Goal: Transaction & Acquisition: Purchase product/service

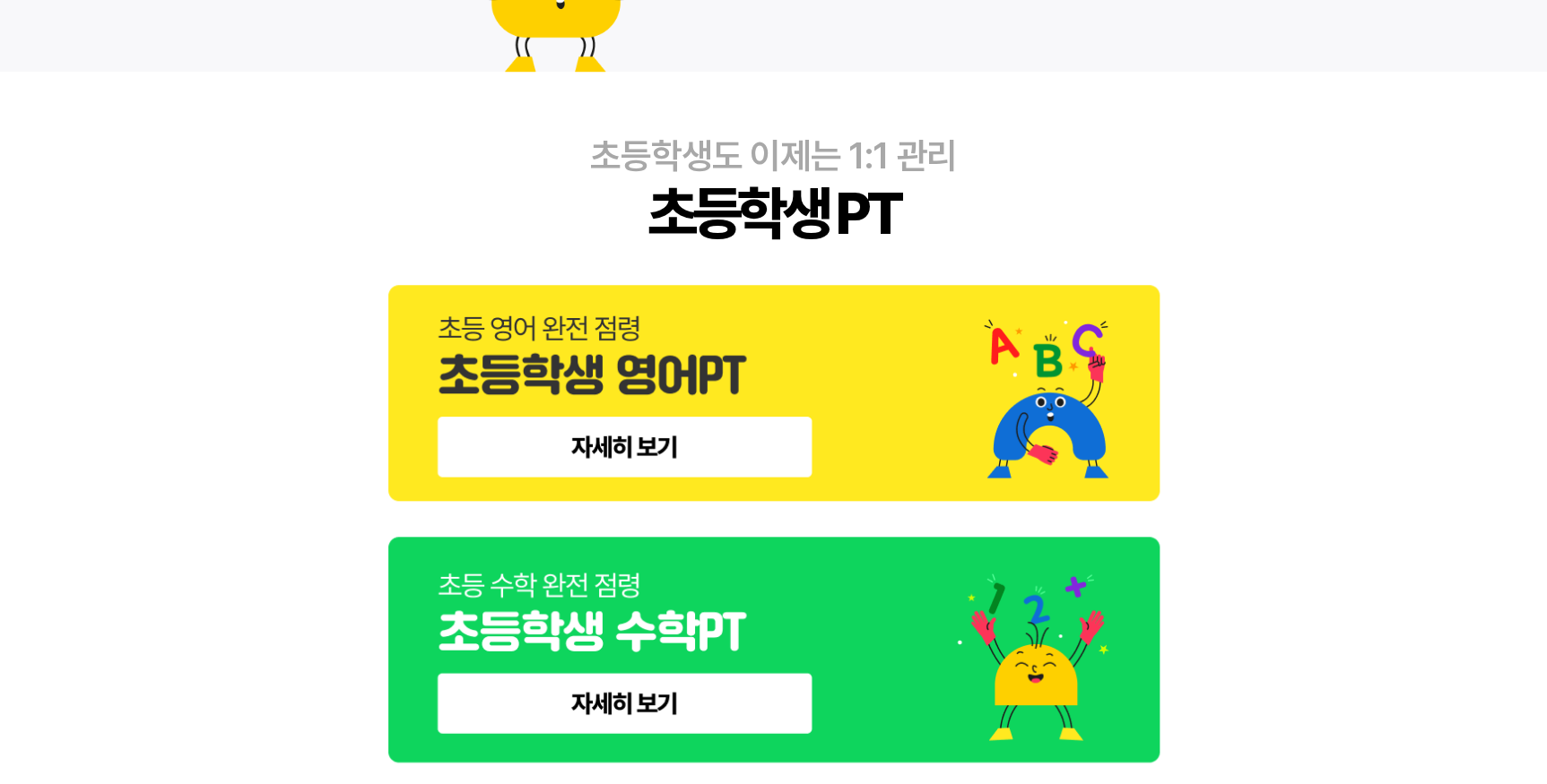
scroll to position [815, 0]
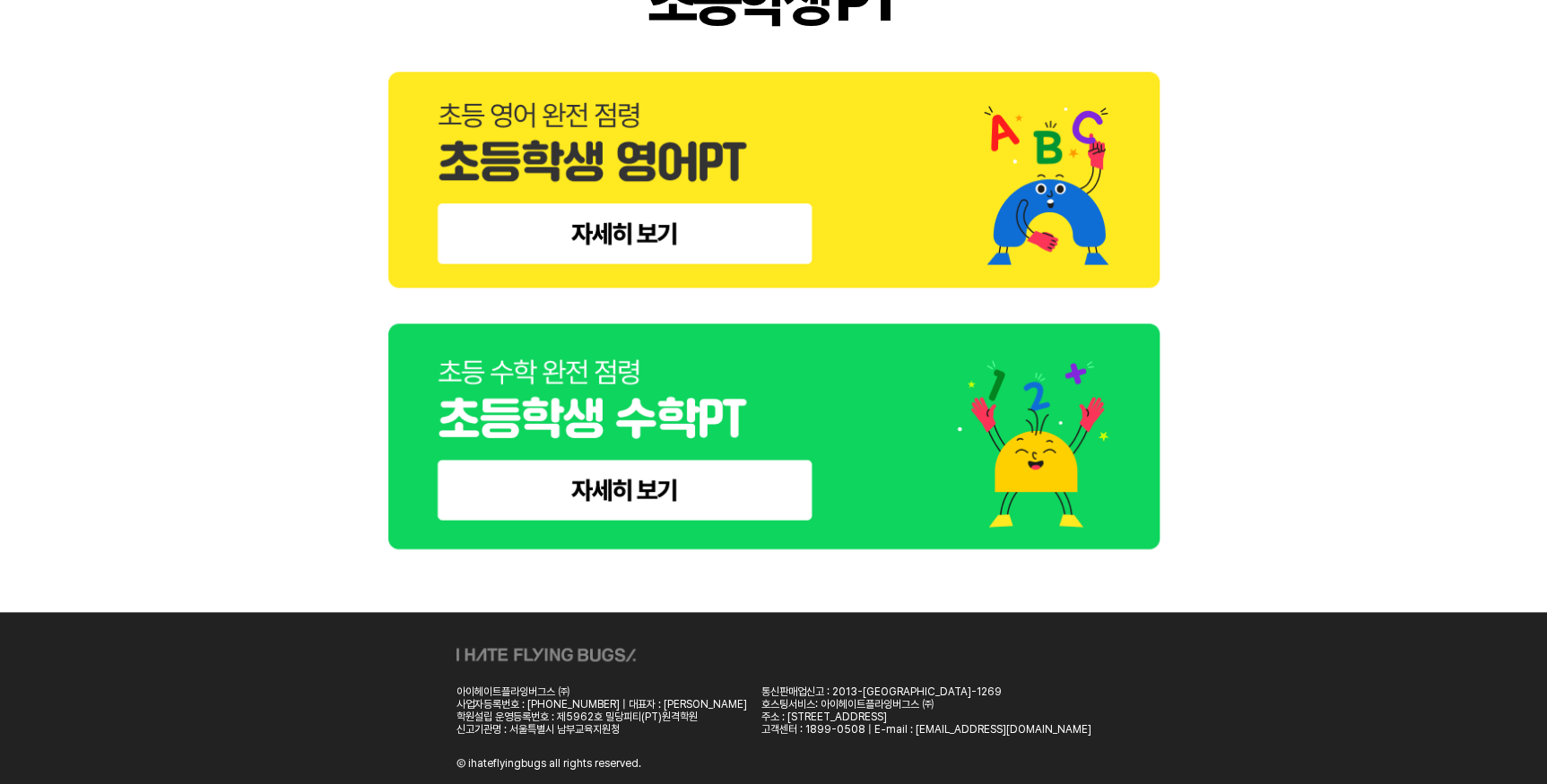
click at [645, 481] on img at bounding box center [773, 437] width 771 height 227
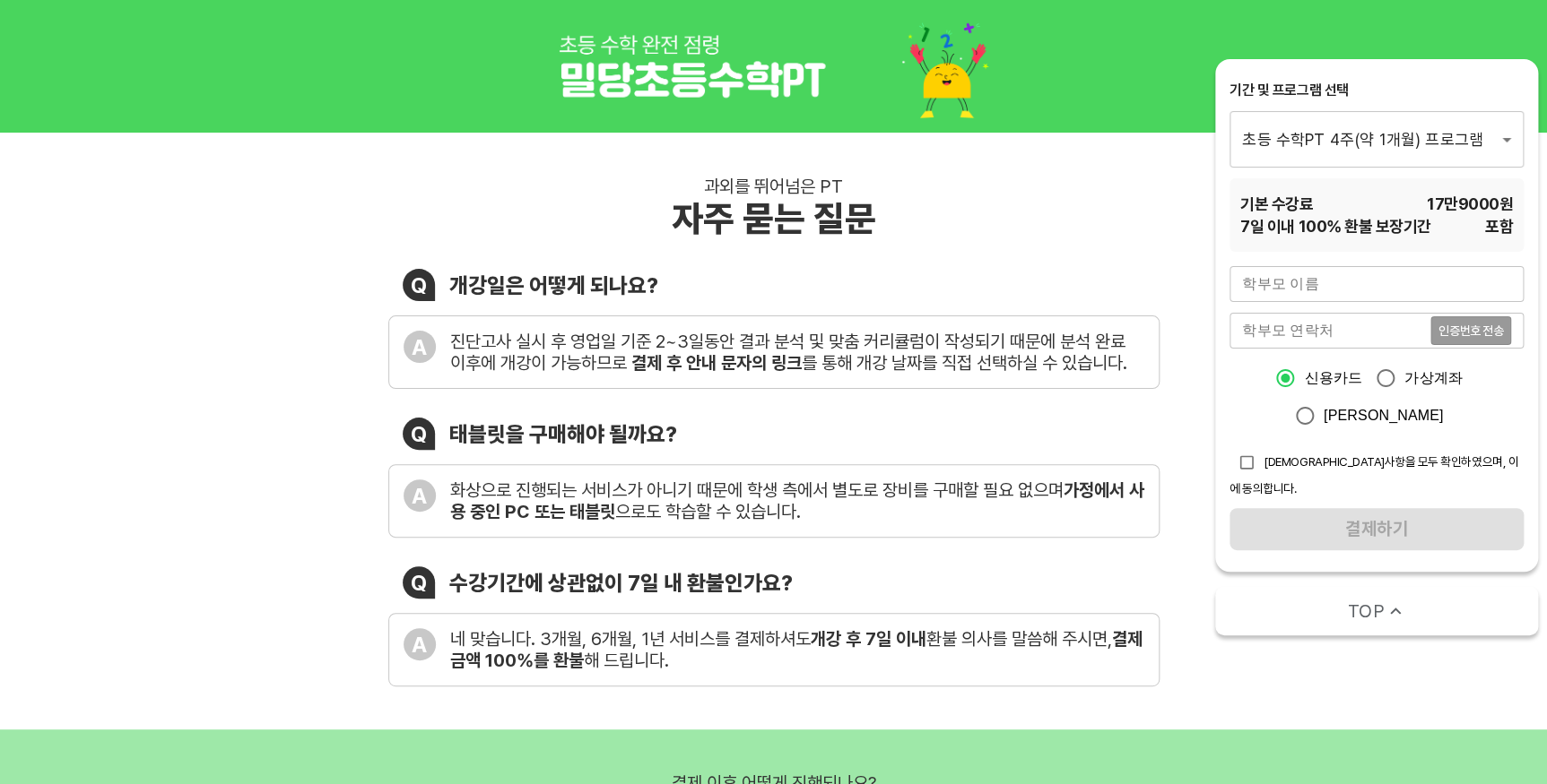
click at [1277, 290] on input "text" at bounding box center [1377, 284] width 294 height 36
click at [1230, 412] on div "신용카드 가상계좌 카카오페이" at bounding box center [1377, 396] width 294 height 75
click at [1281, 287] on input "text" at bounding box center [1377, 284] width 294 height 36
click at [1246, 411] on div "신용카드 가상계좌 카카오페이" at bounding box center [1377, 396] width 294 height 75
